Goal: Navigation & Orientation: Find specific page/section

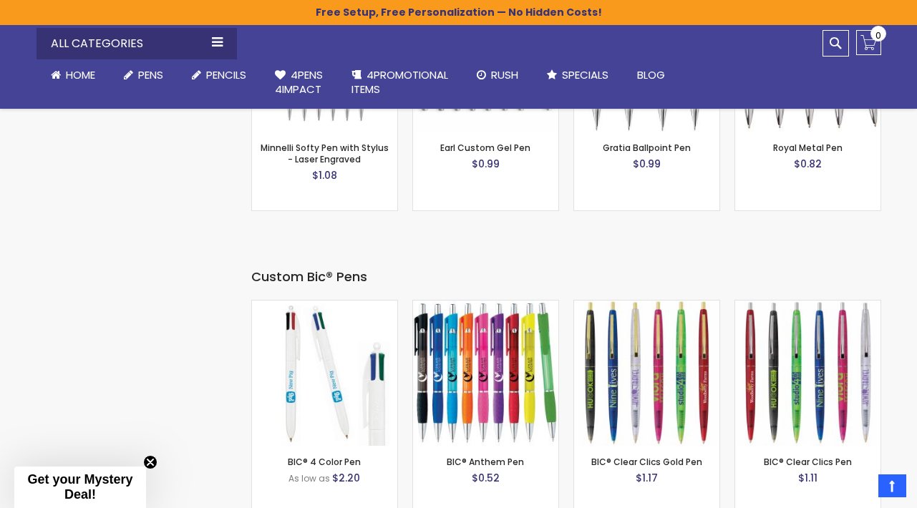
scroll to position [4487, 0]
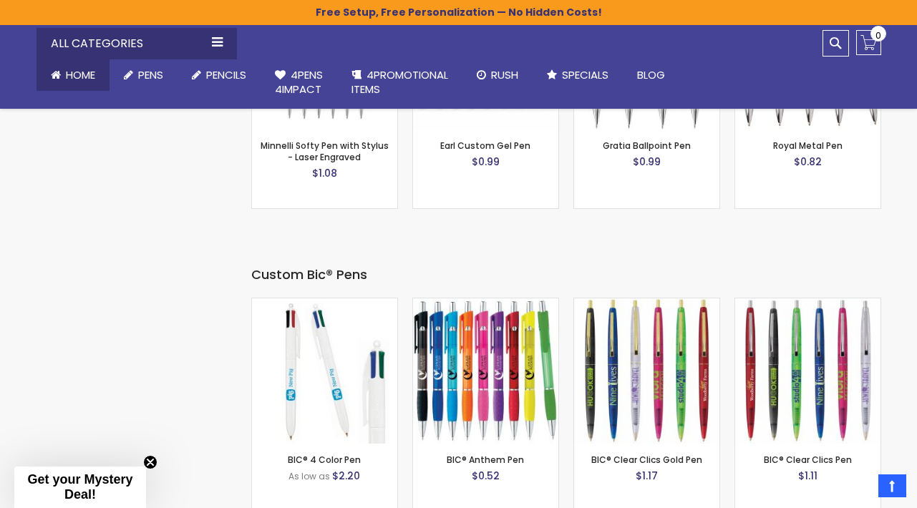
click at [77, 74] on span "Home" at bounding box center [80, 74] width 29 height 15
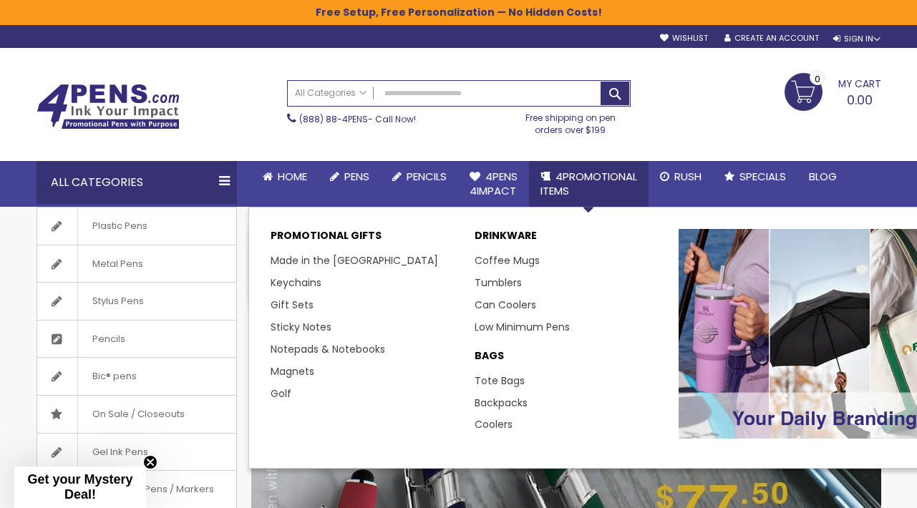
click at [493, 349] on p "BAGS" at bounding box center [570, 359] width 190 height 21
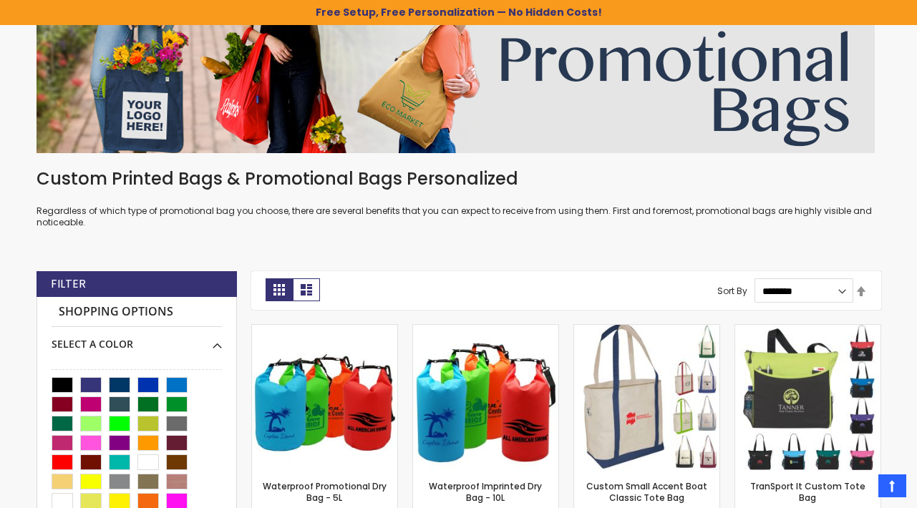
scroll to position [435, 0]
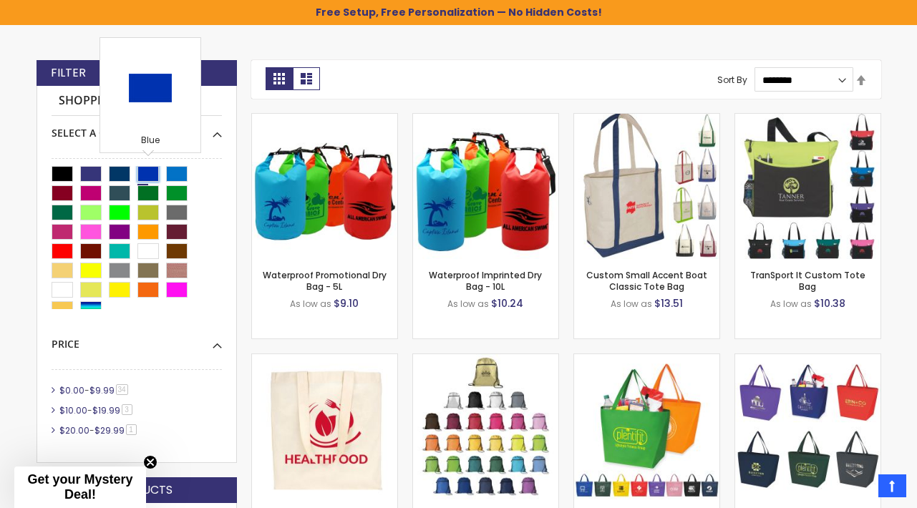
click at [150, 173] on div "Blue" at bounding box center [148, 174] width 21 height 16
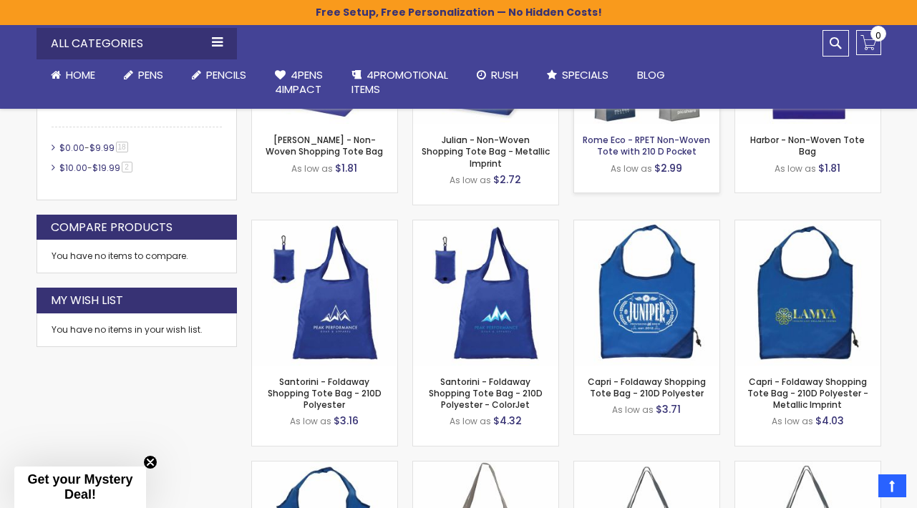
scroll to position [802, 0]
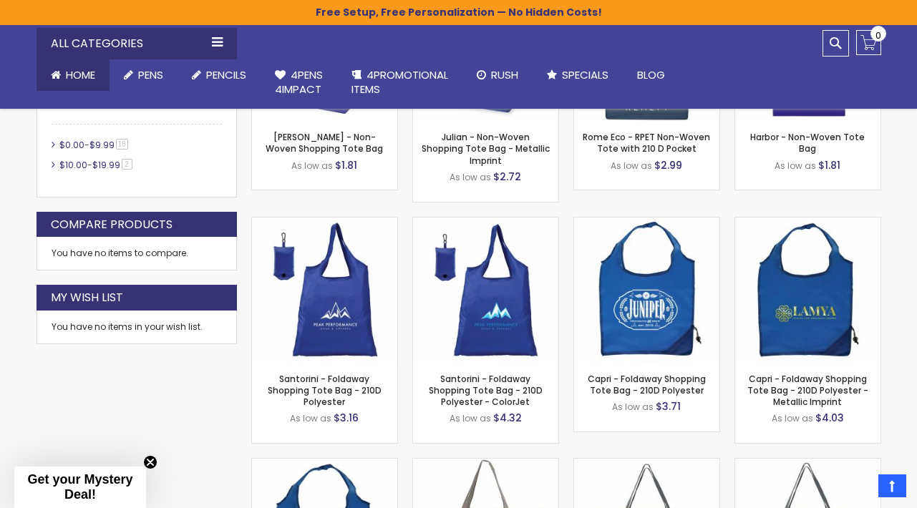
click at [72, 73] on span "Home" at bounding box center [80, 74] width 29 height 15
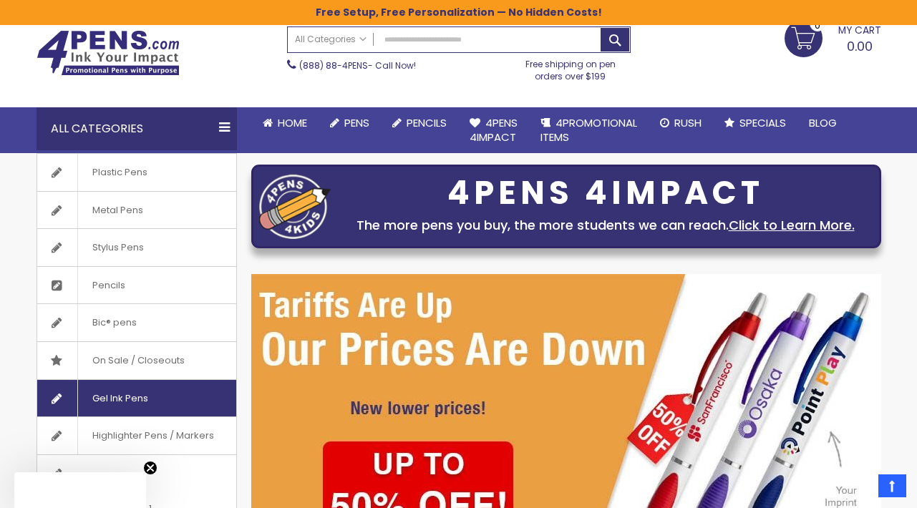
scroll to position [104, 0]
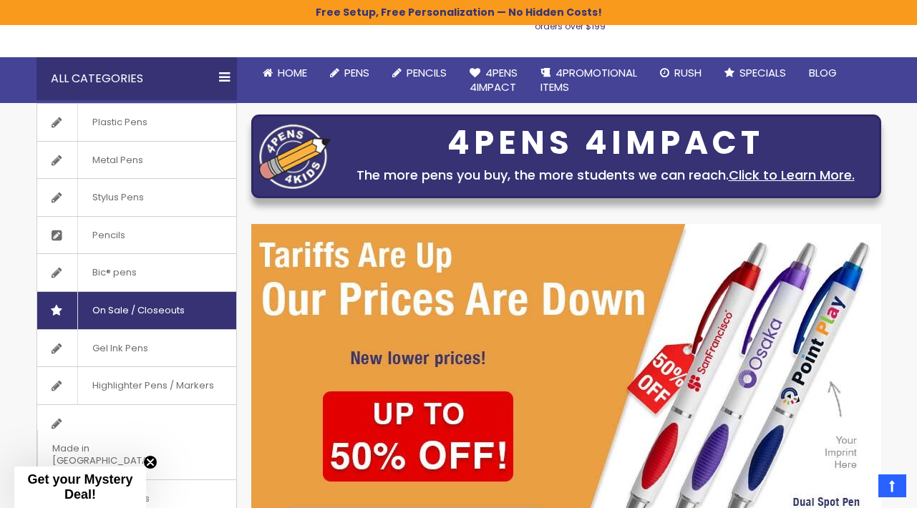
click at [147, 299] on span "On Sale / Closeouts" at bounding box center [138, 310] width 122 height 37
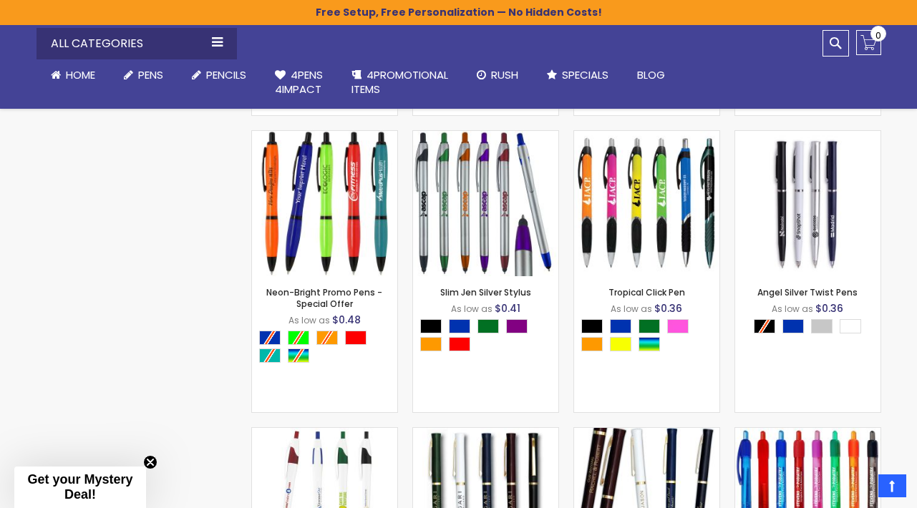
scroll to position [2377, 0]
